Goal: Navigation & Orientation: Find specific page/section

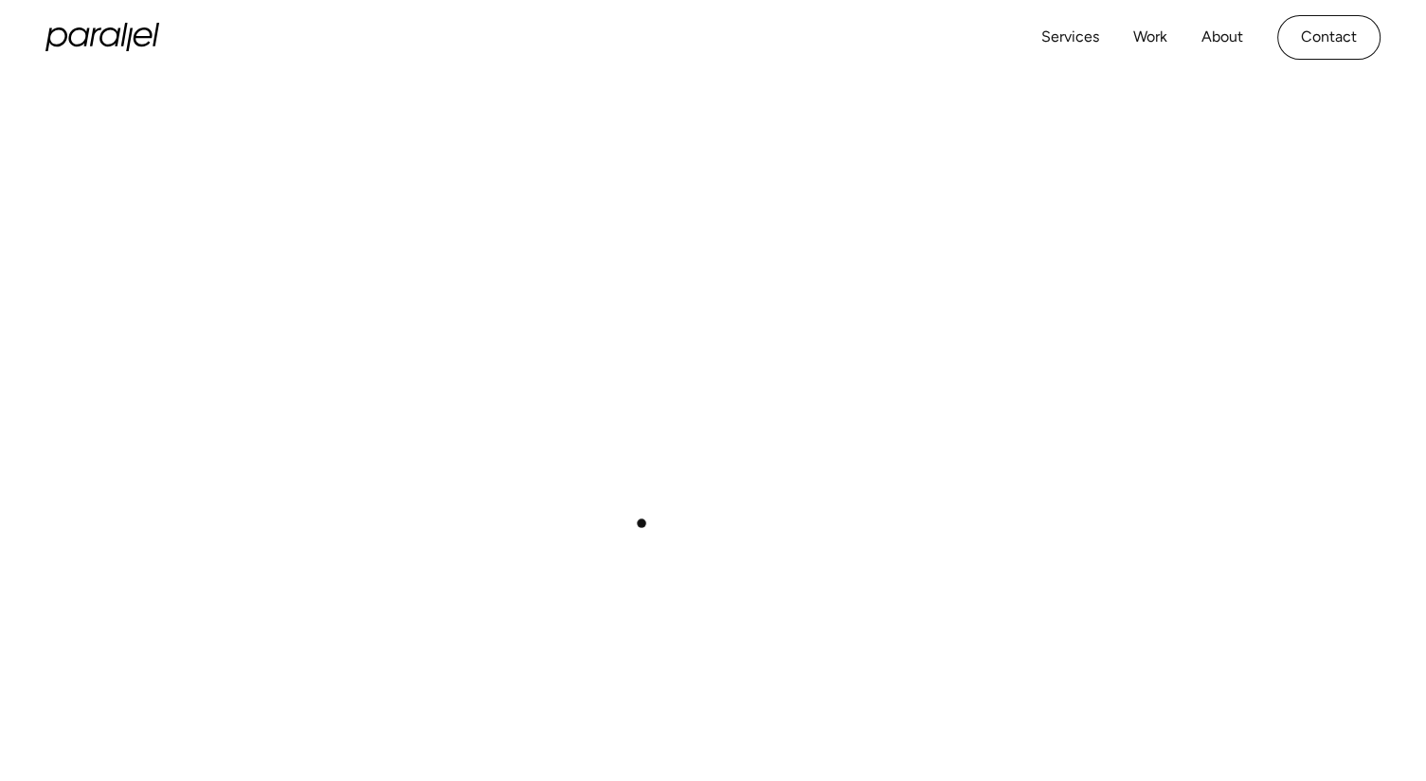
scroll to position [678, 0]
drag, startPoint x: 401, startPoint y: 389, endPoint x: 650, endPoint y: 546, distance: 294.2
click at [650, 546] on div "Play with Sound" at bounding box center [712, 377] width 1335 height 751
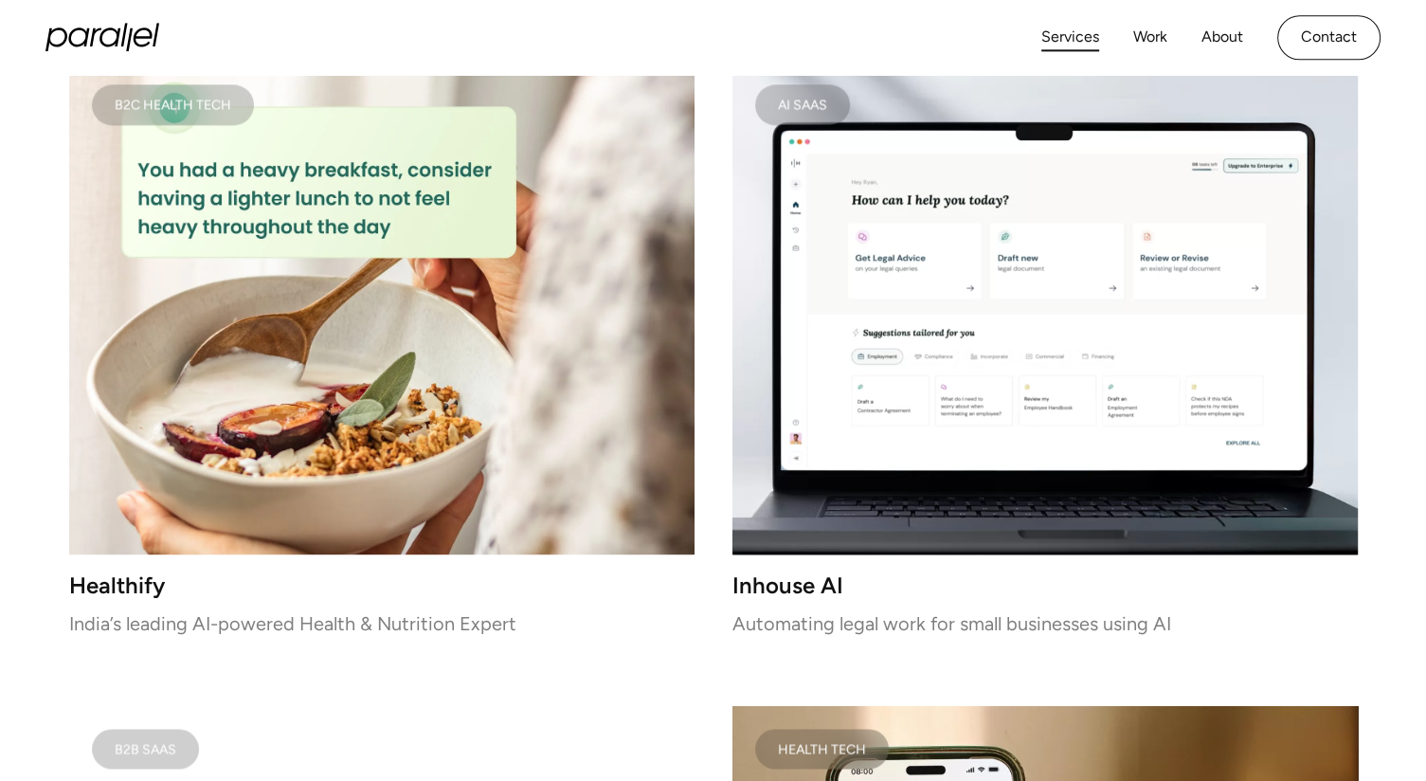
scroll to position [2595, 0]
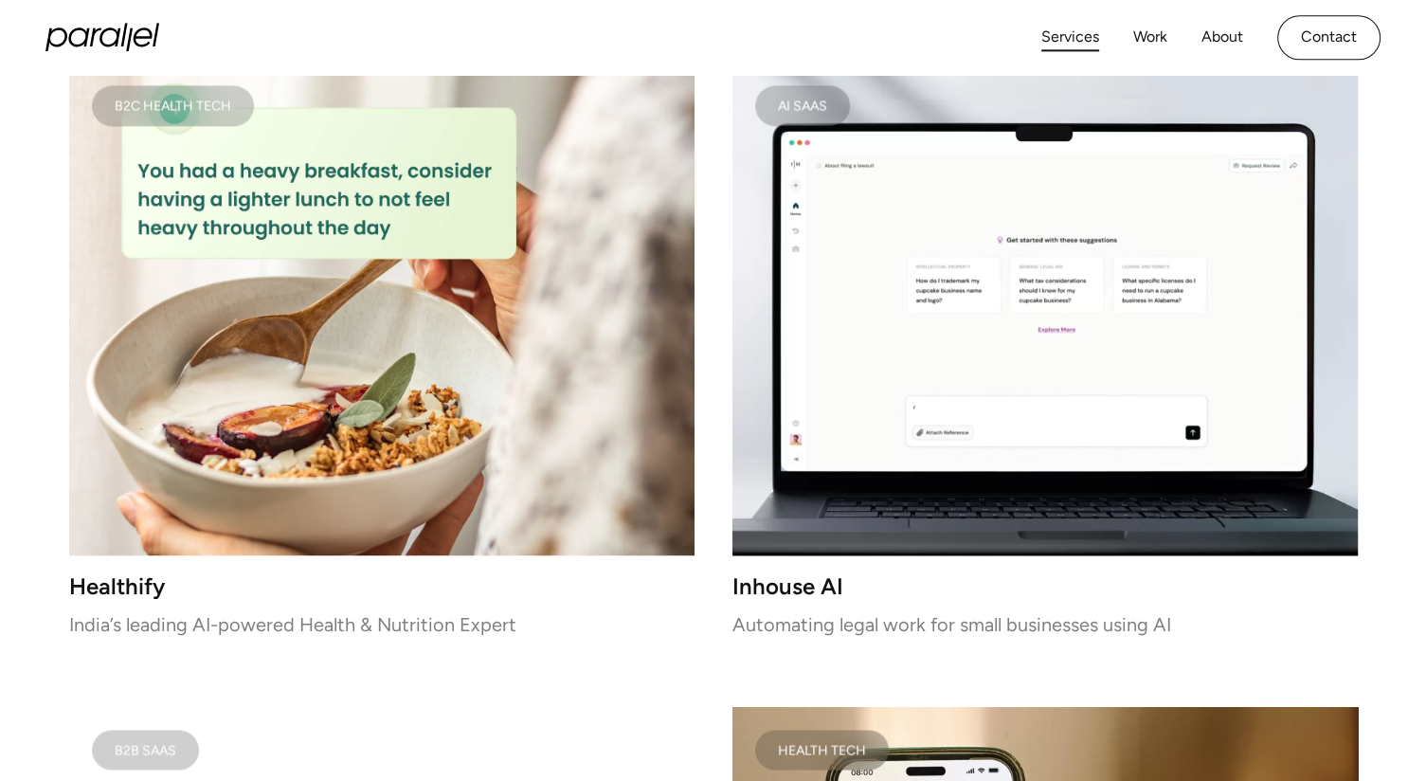
click at [1068, 42] on link "Services" at bounding box center [1070, 37] width 58 height 27
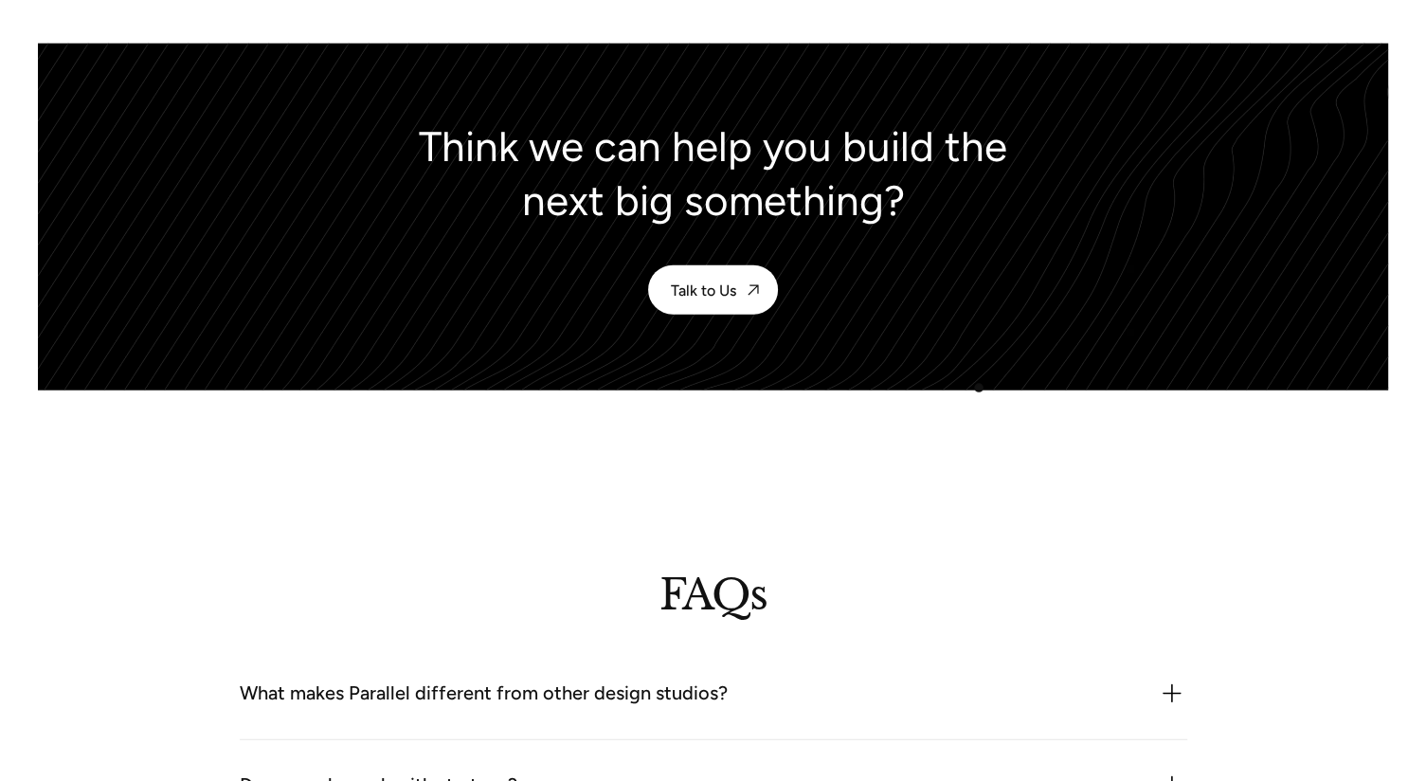
scroll to position [4756, 0]
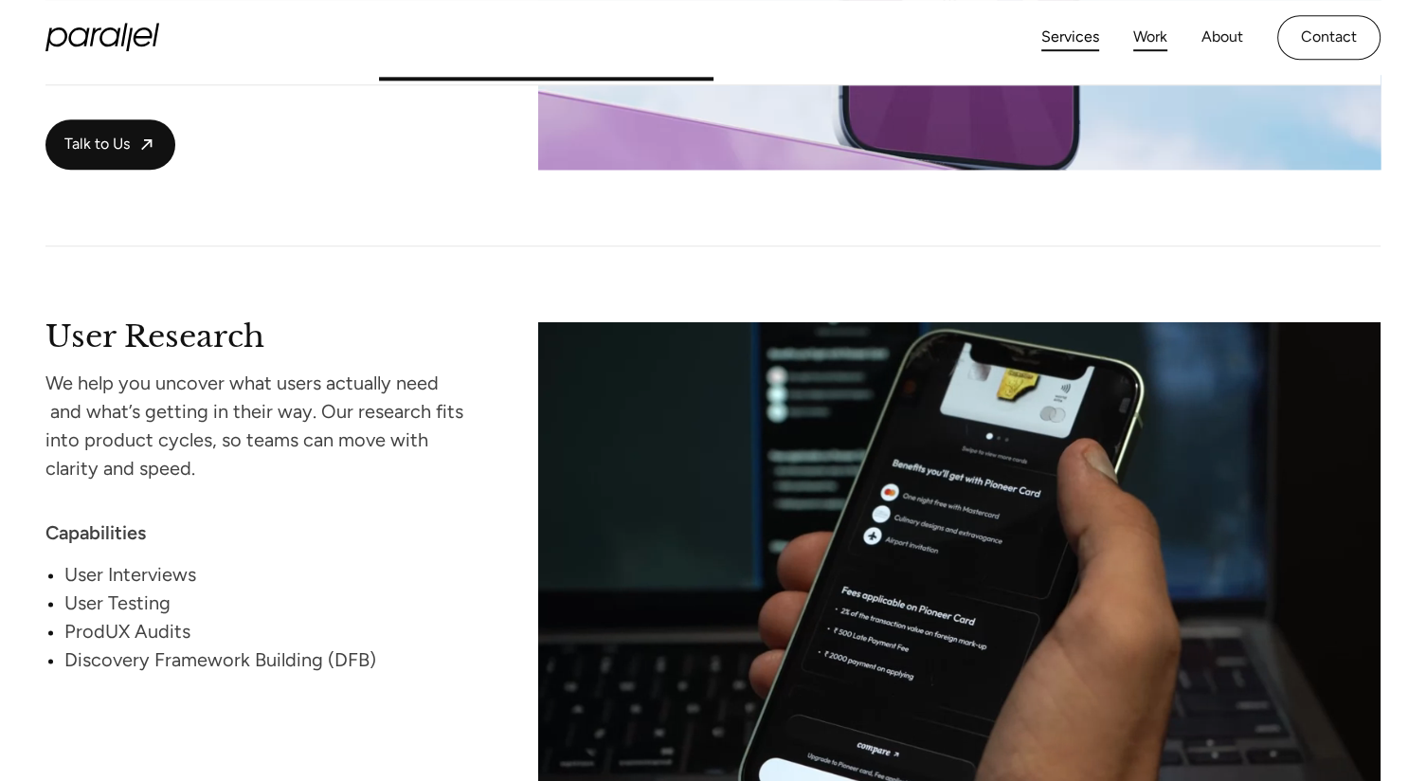
click at [1152, 39] on link "Work" at bounding box center [1150, 37] width 34 height 27
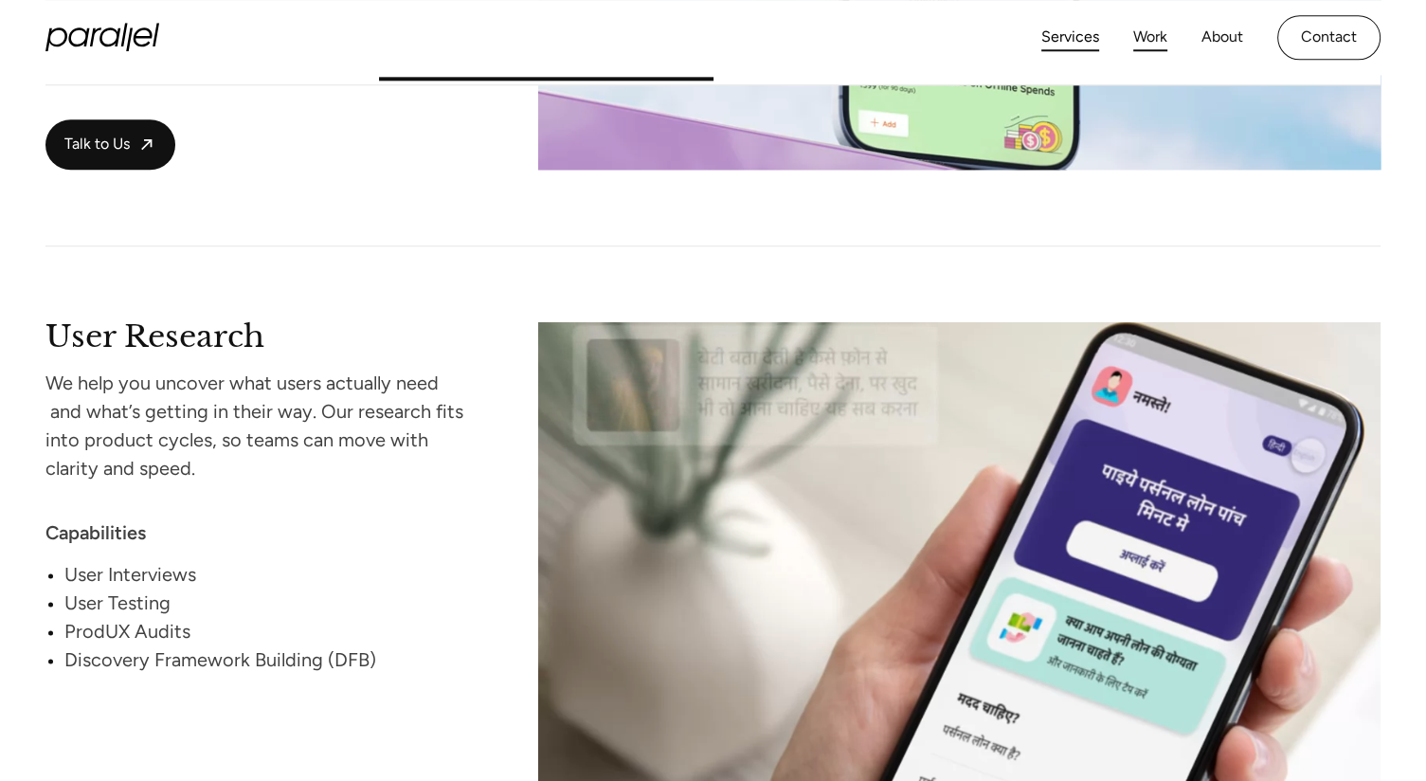
scroll to position [2301, 0]
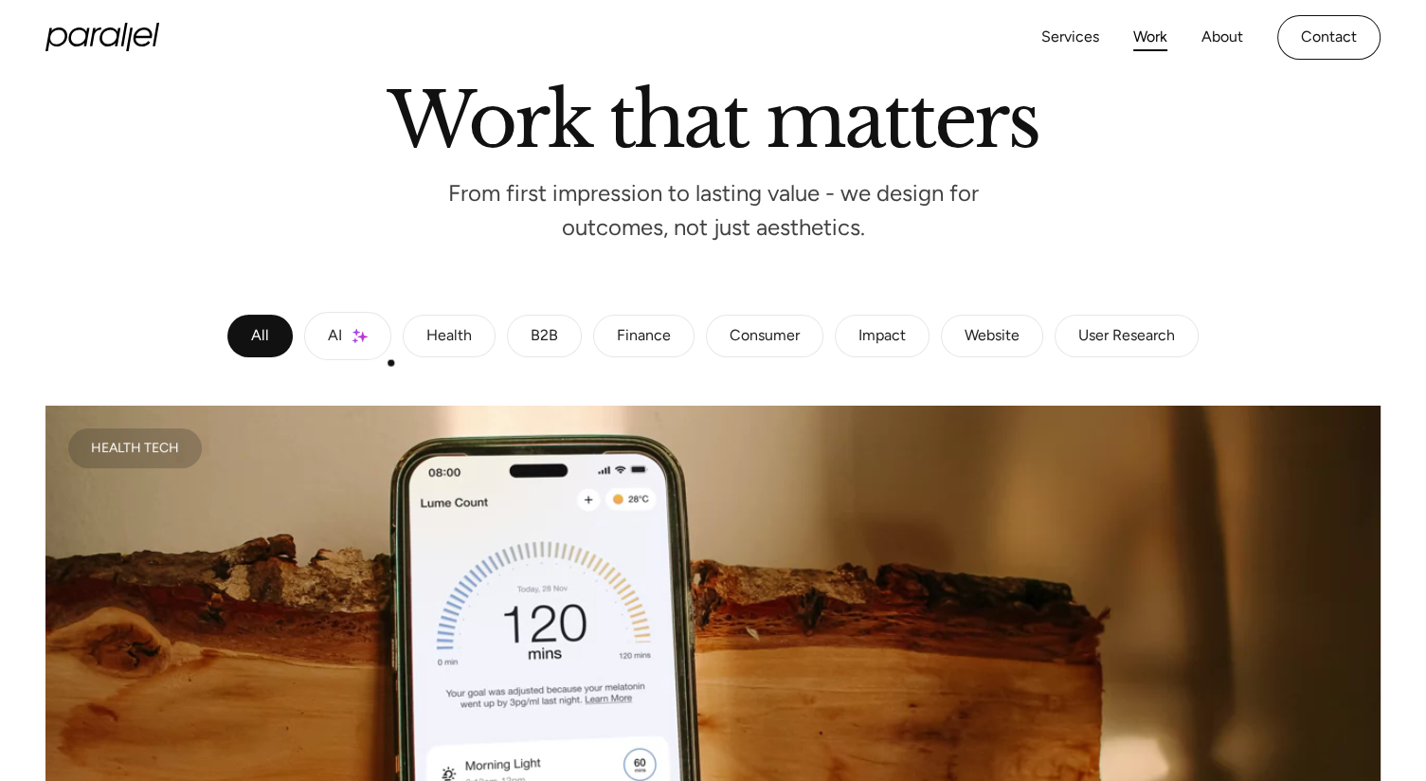
scroll to position [128, 0]
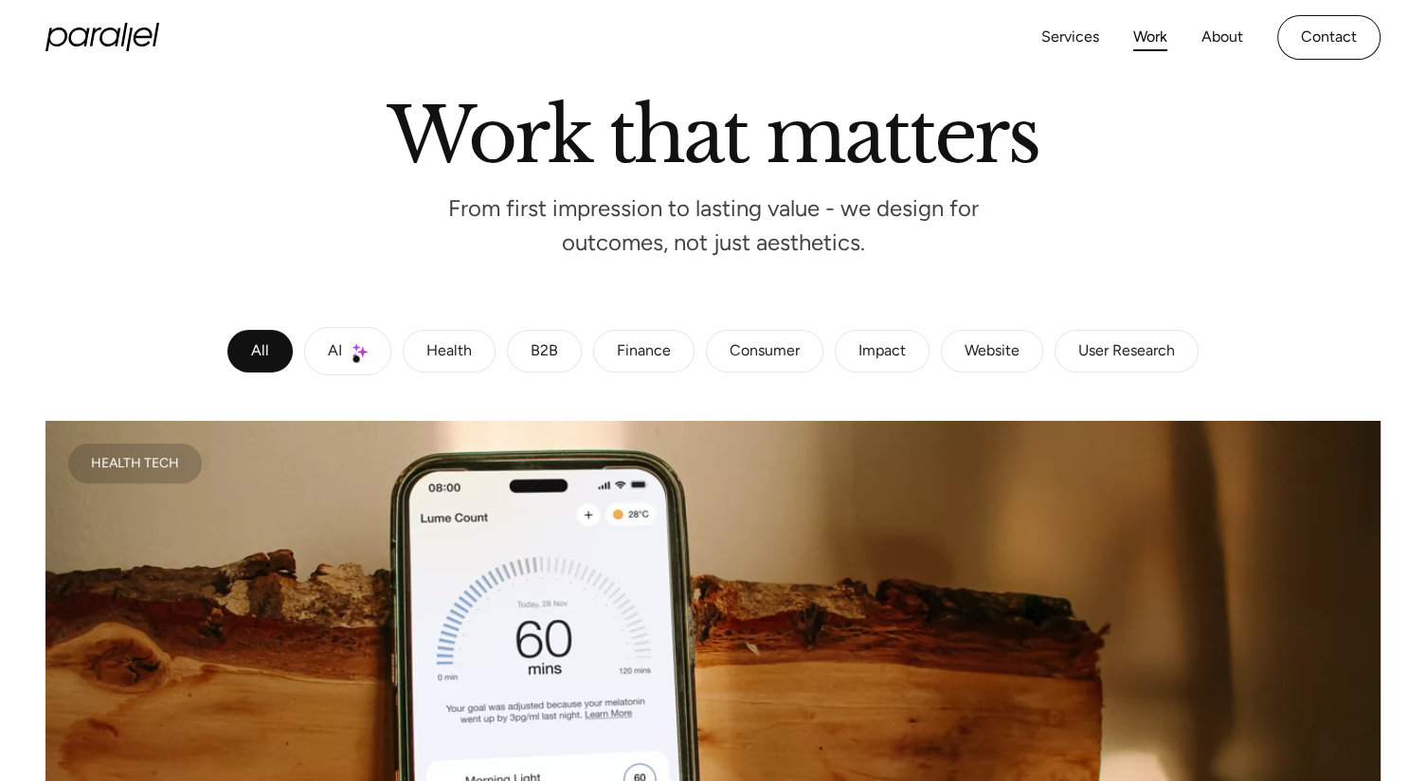
click at [356, 359] on link "AI" at bounding box center [347, 351] width 87 height 48
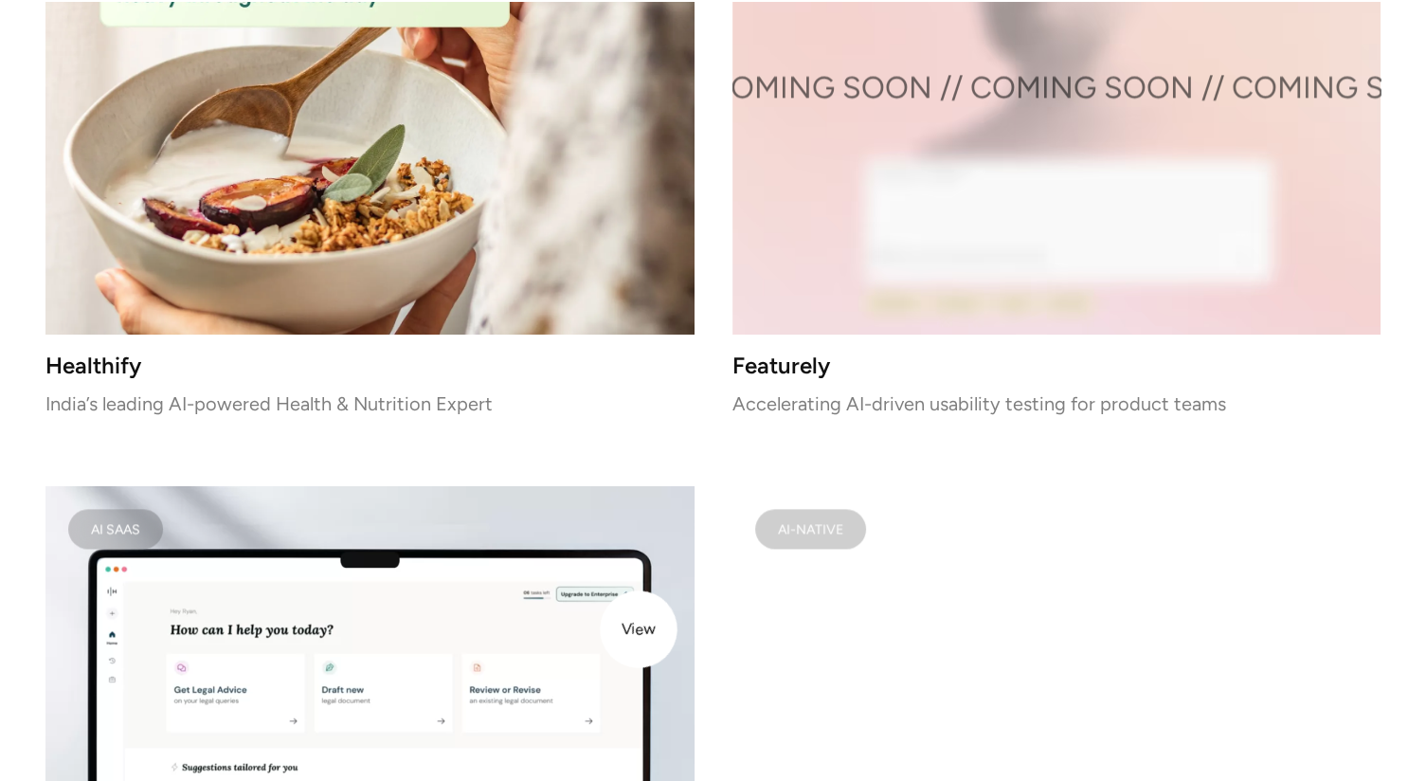
scroll to position [2210, 0]
